Goal: Task Accomplishment & Management: Use online tool/utility

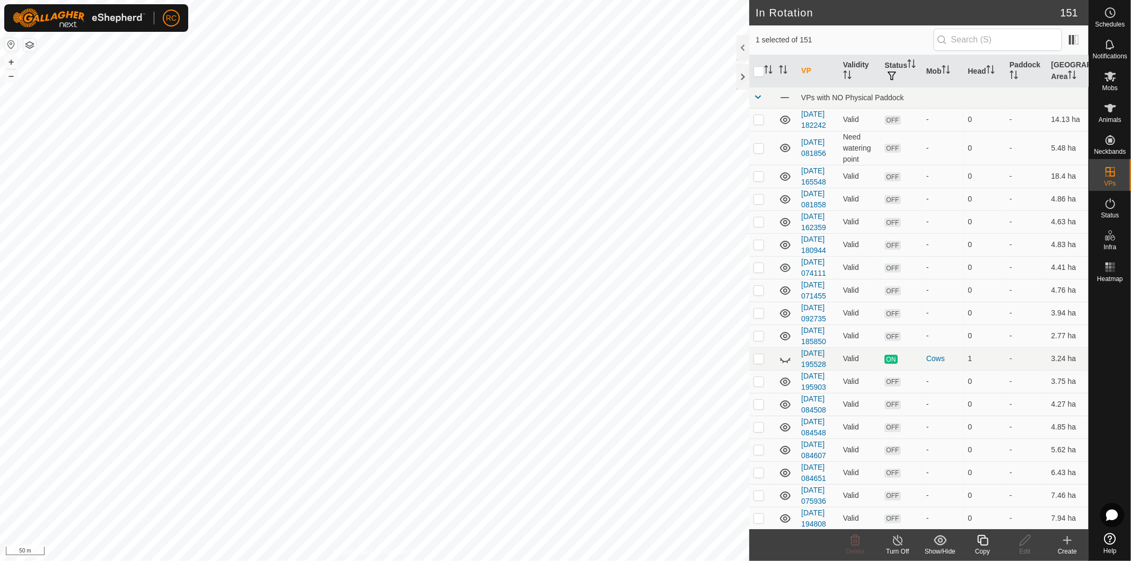
click at [981, 548] on div "Copy" at bounding box center [982, 552] width 42 height 10
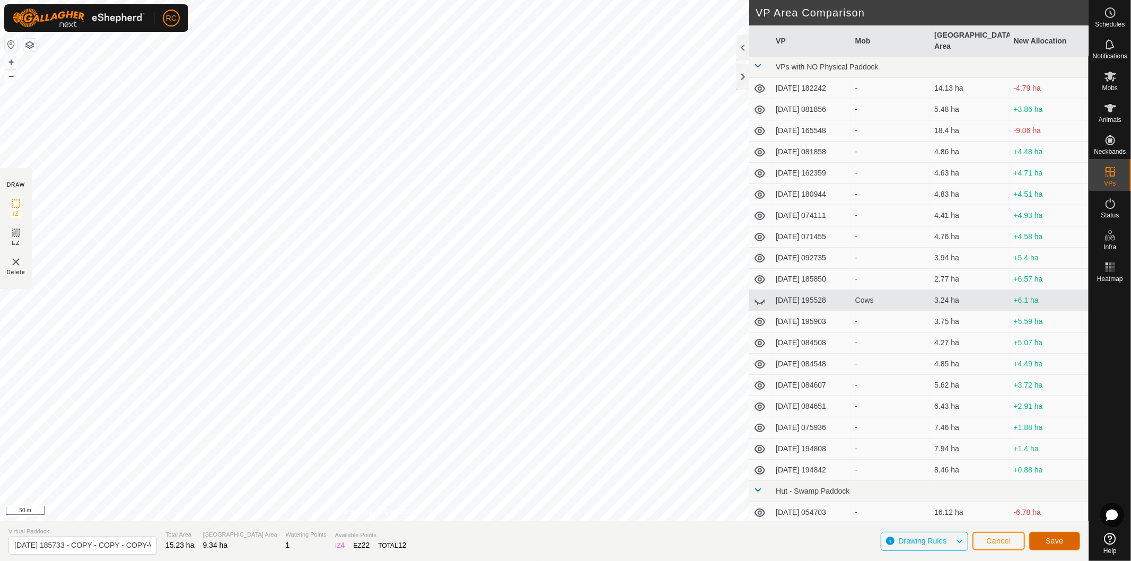
click at [1061, 545] on button "Save" at bounding box center [1054, 541] width 51 height 19
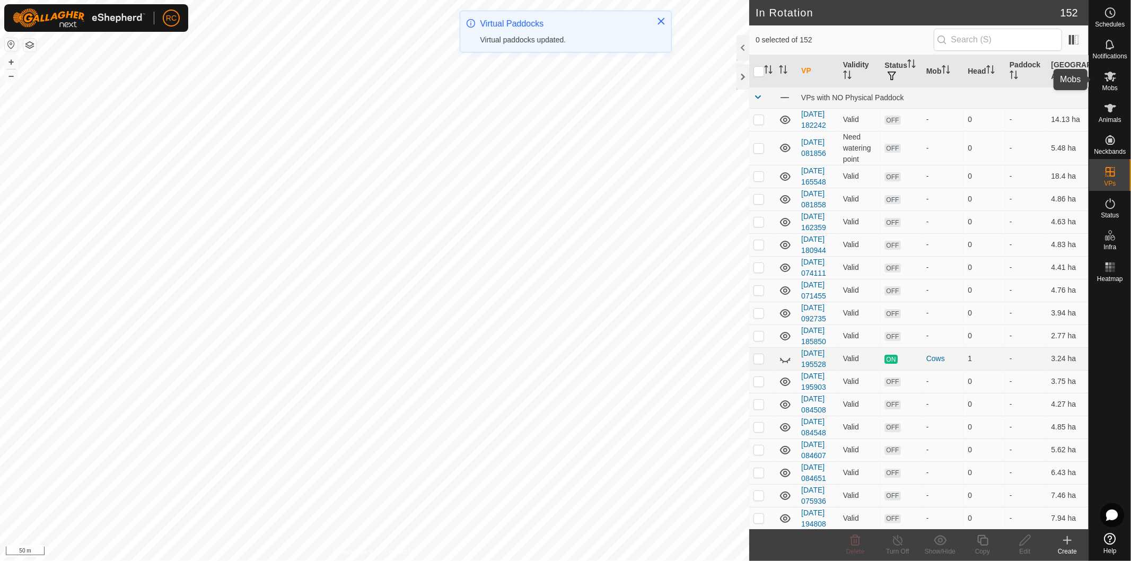
click at [1111, 76] on icon at bounding box center [1110, 77] width 12 height 10
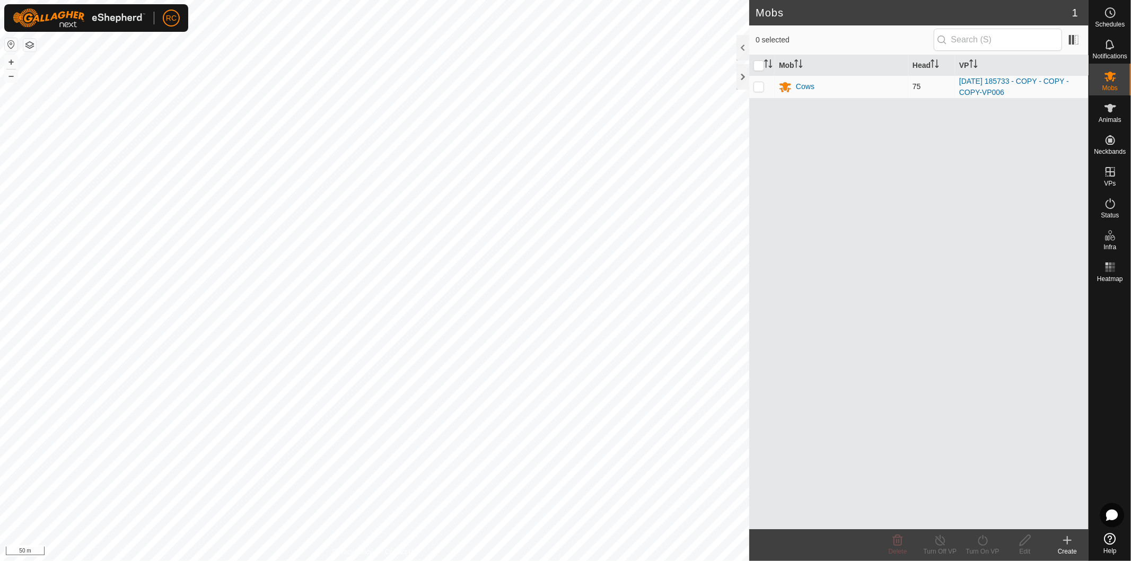
click at [756, 86] on p-checkbox at bounding box center [758, 86] width 11 height 8
checkbox input "true"
click at [984, 543] on icon at bounding box center [982, 540] width 13 height 13
click at [975, 492] on link "Later" at bounding box center [1014, 495] width 105 height 21
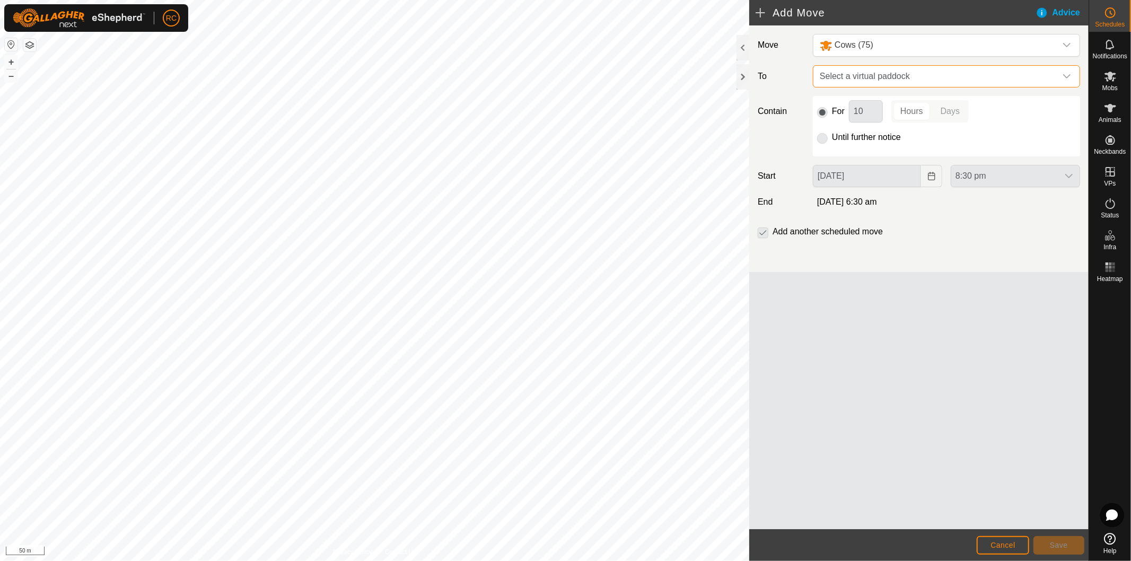
click at [828, 73] on span "Select a virtual paddock" at bounding box center [935, 76] width 241 height 21
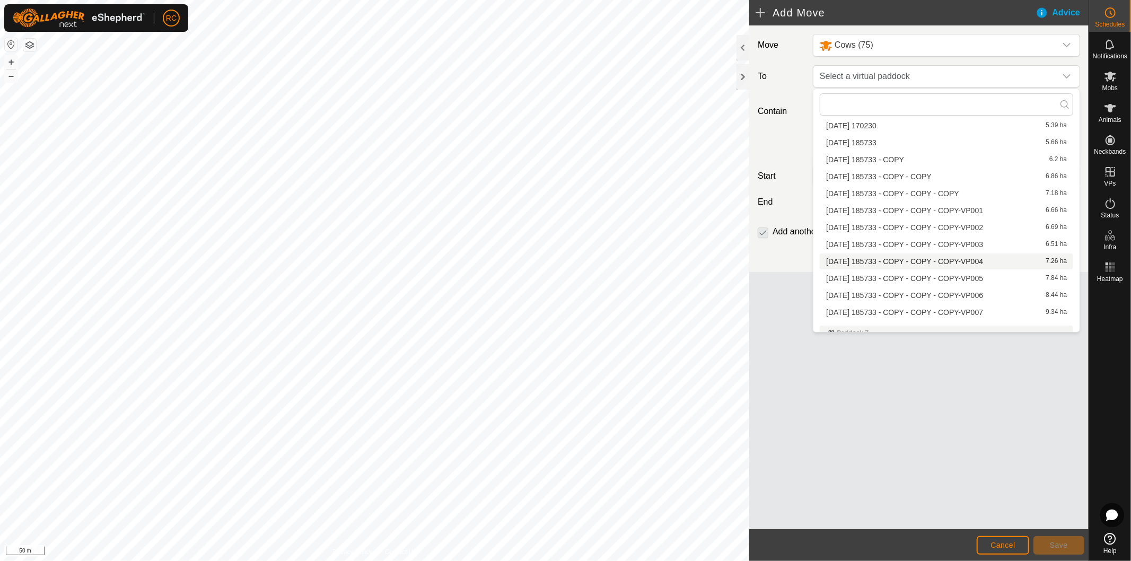
scroll to position [1885, 0]
click at [891, 291] on li "[DATE] 185733 - COPY - COPY - COPY-VP007 9.34 ha" at bounding box center [946, 292] width 253 height 16
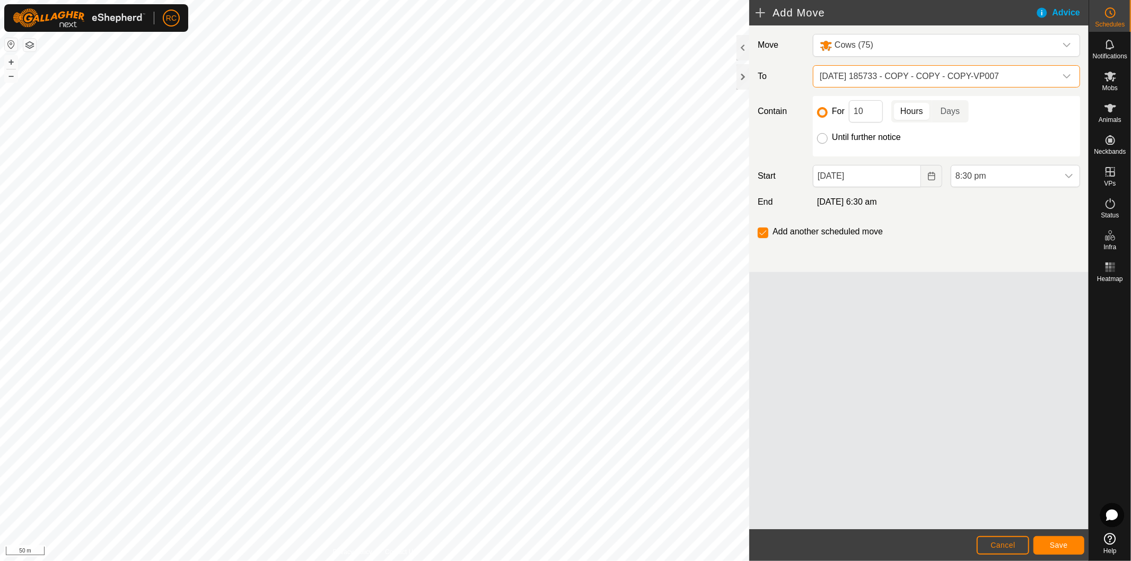
click at [820, 139] on input "Until further notice" at bounding box center [822, 138] width 11 height 11
radio input "true"
checkbox input "false"
click at [852, 172] on input "[DATE]" at bounding box center [867, 176] width 108 height 22
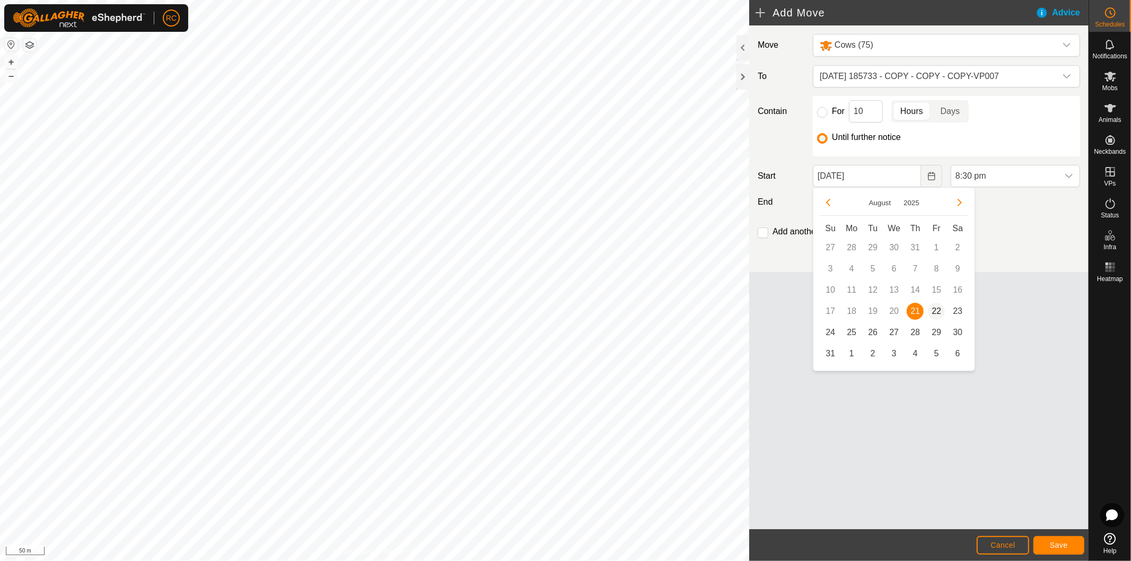
click at [937, 306] on span "22" at bounding box center [936, 311] width 17 height 17
type input "[DATE]"
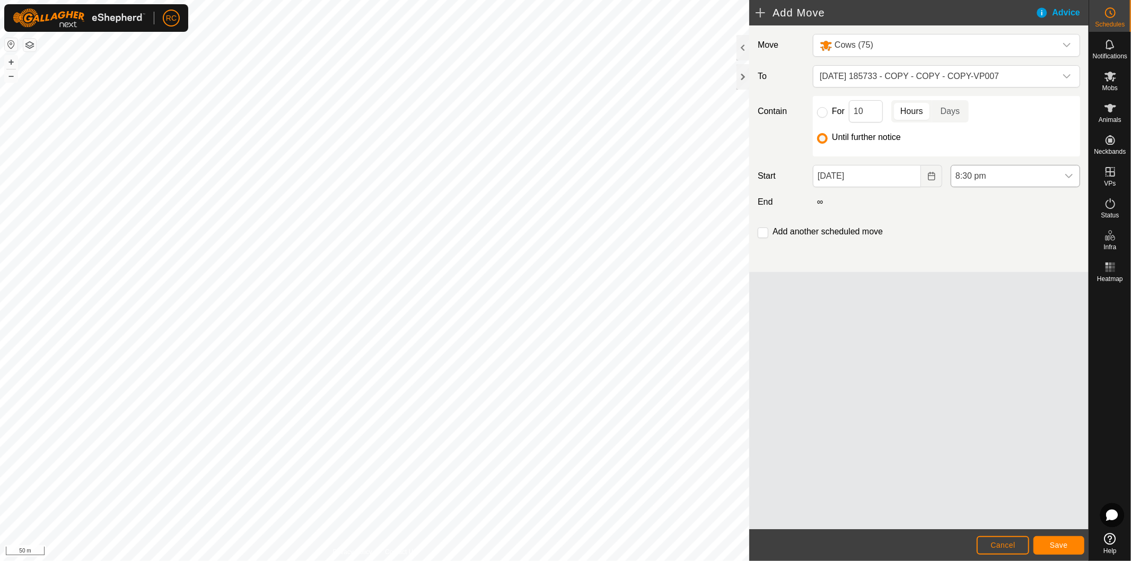
click at [1027, 182] on span "8:30 pm" at bounding box center [1004, 175] width 107 height 21
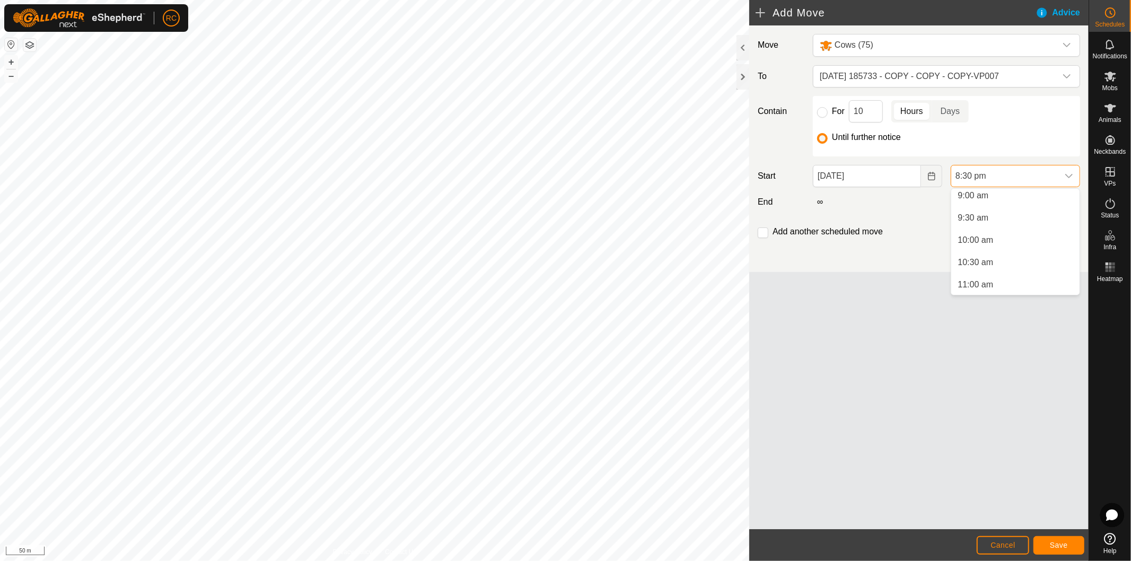
scroll to position [284, 0]
click at [1023, 221] on li "4:00 am" at bounding box center [1015, 222] width 128 height 21
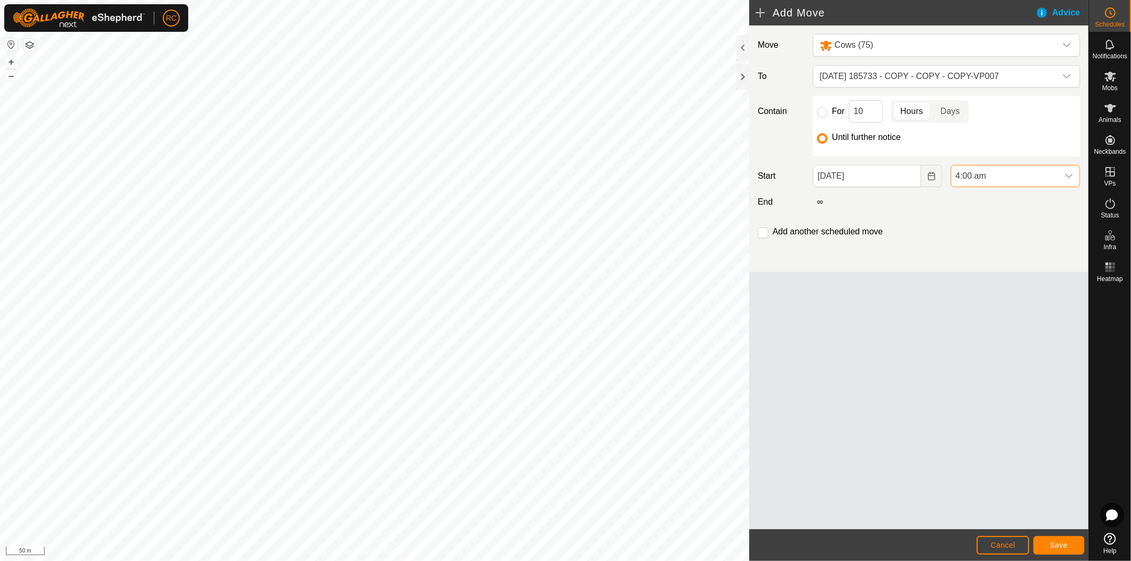
scroll to position [828, 0]
click at [1068, 544] on button "Save" at bounding box center [1058, 545] width 51 height 19
